Goal: Find specific page/section: Find specific page/section

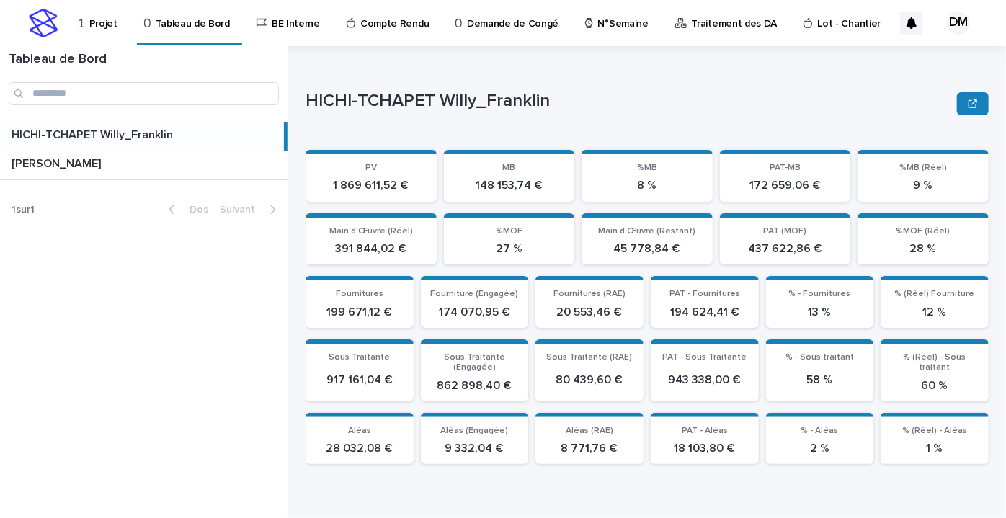
scroll to position [393, 0]
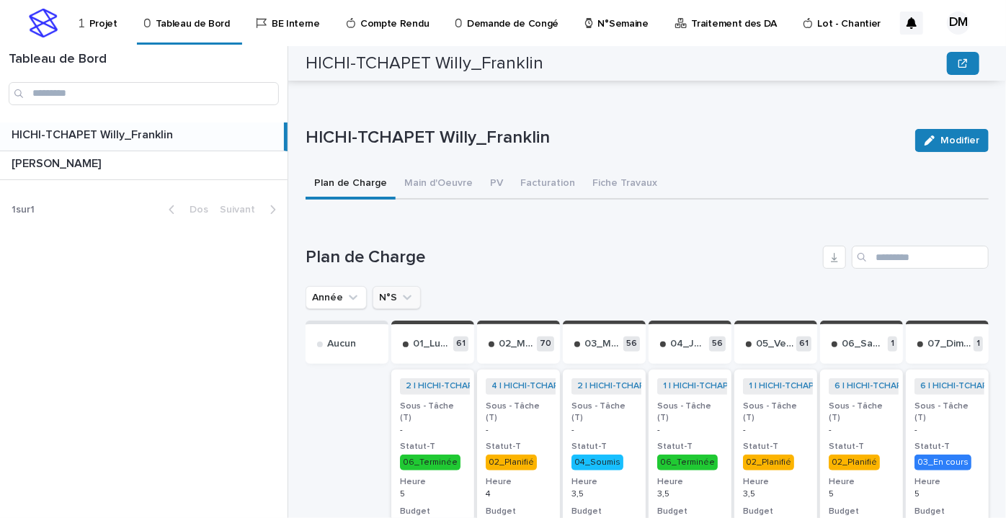
click at [401, 298] on icon "N°S" at bounding box center [407, 298] width 14 height 14
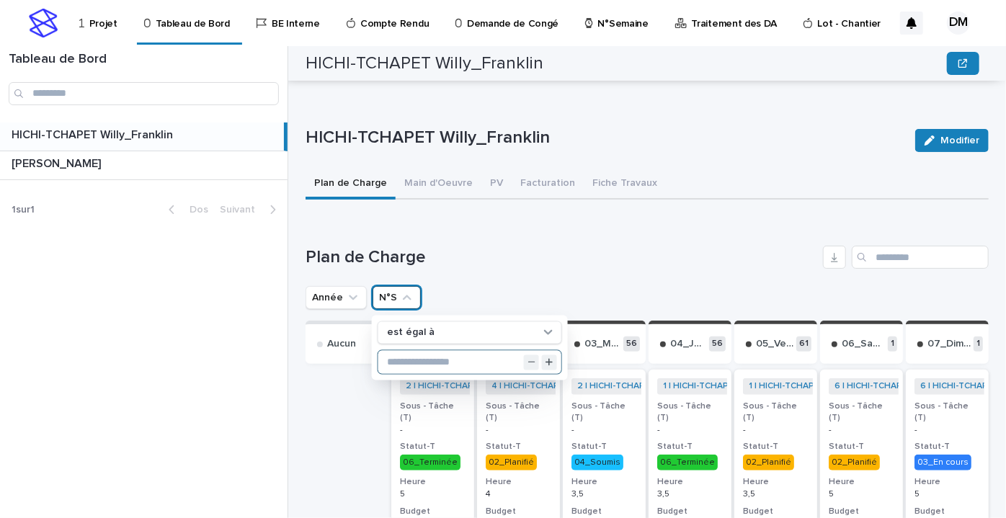
click at [397, 351] on input "text" at bounding box center [469, 362] width 183 height 23
type input "**"
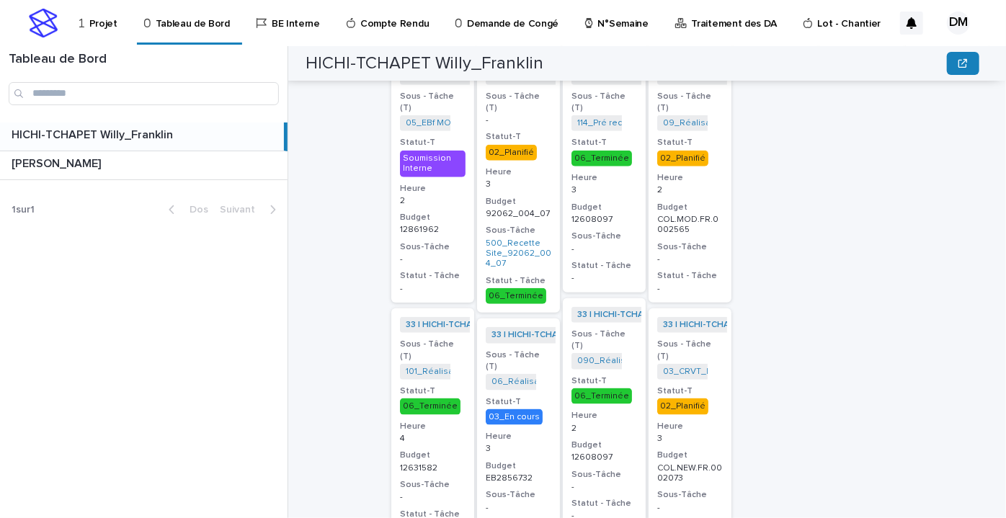
scroll to position [637, 0]
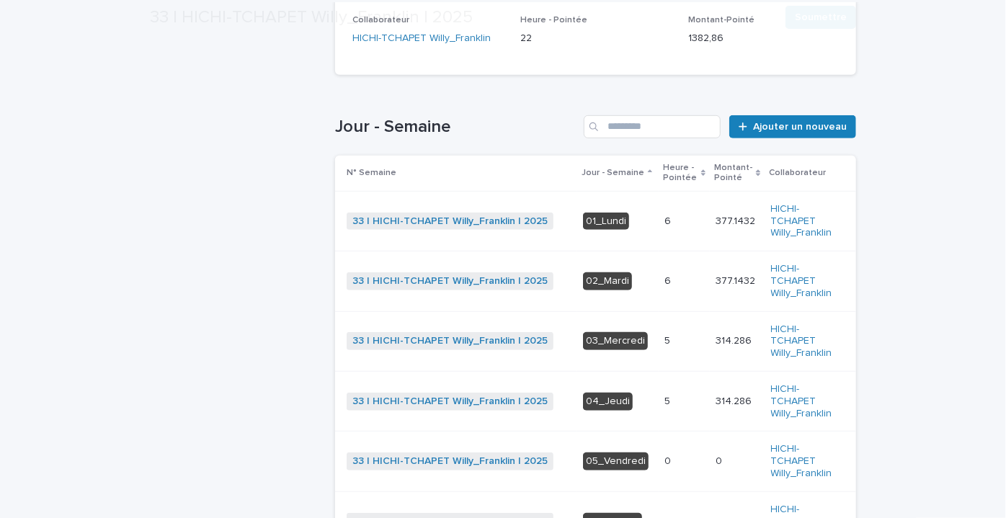
scroll to position [393, 0]
